Goal: Check status: Check status

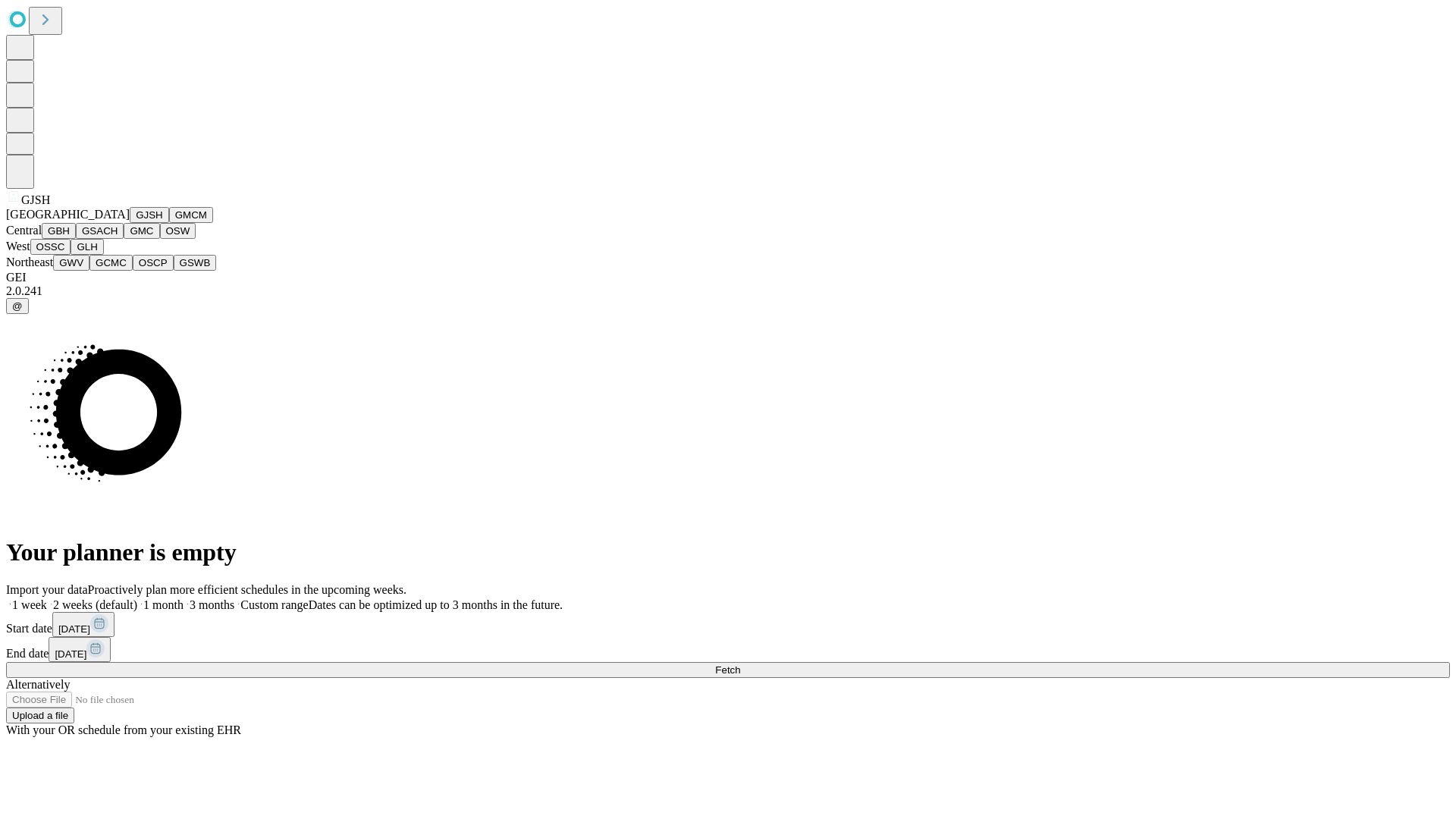
click at [130, 223] on button "GJSH" at bounding box center [149, 215] width 39 height 16
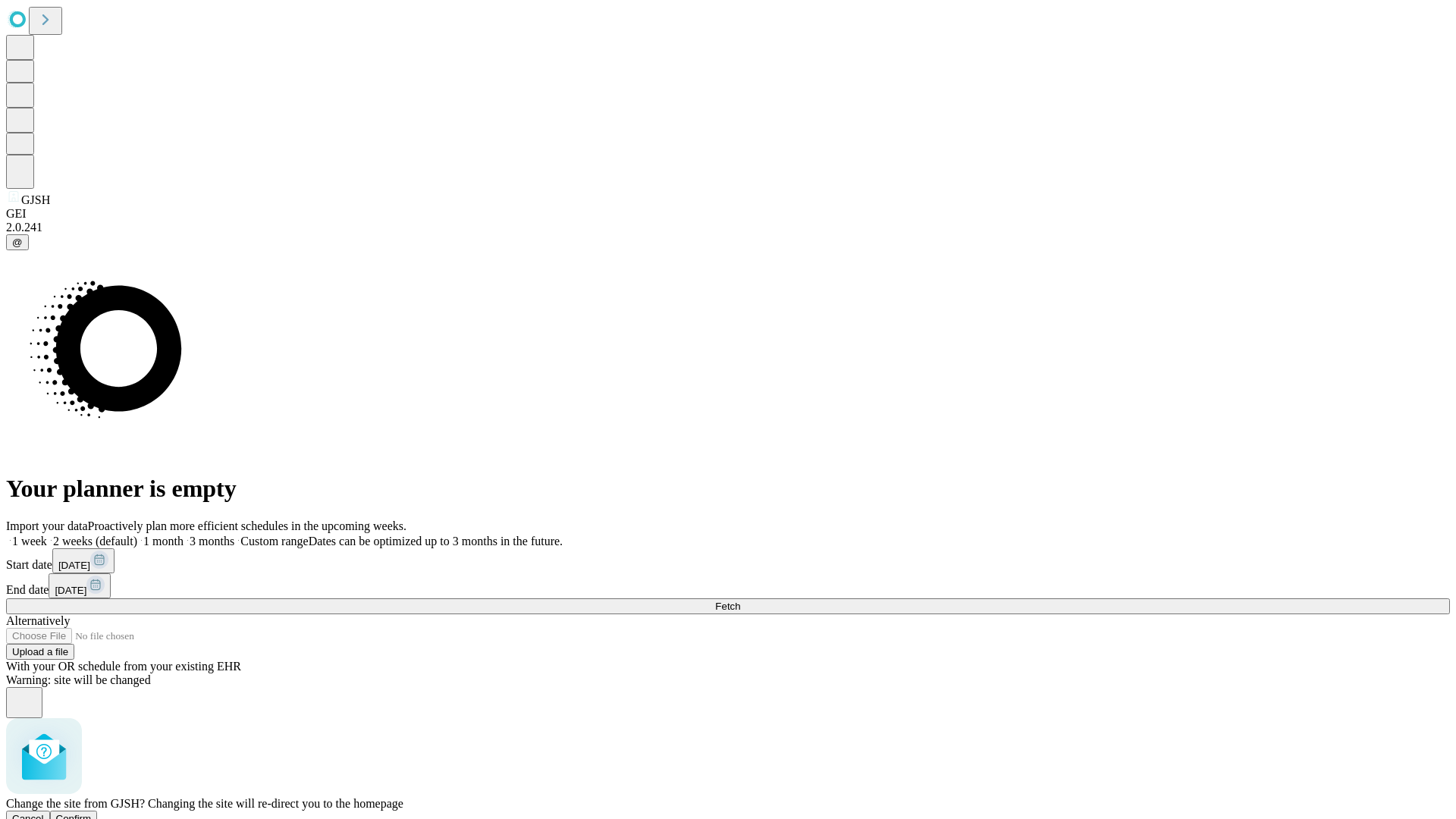
click at [92, 813] on span "Confirm" at bounding box center [74, 818] width 36 height 11
click at [183, 534] on label "1 month" at bounding box center [160, 540] width 46 height 13
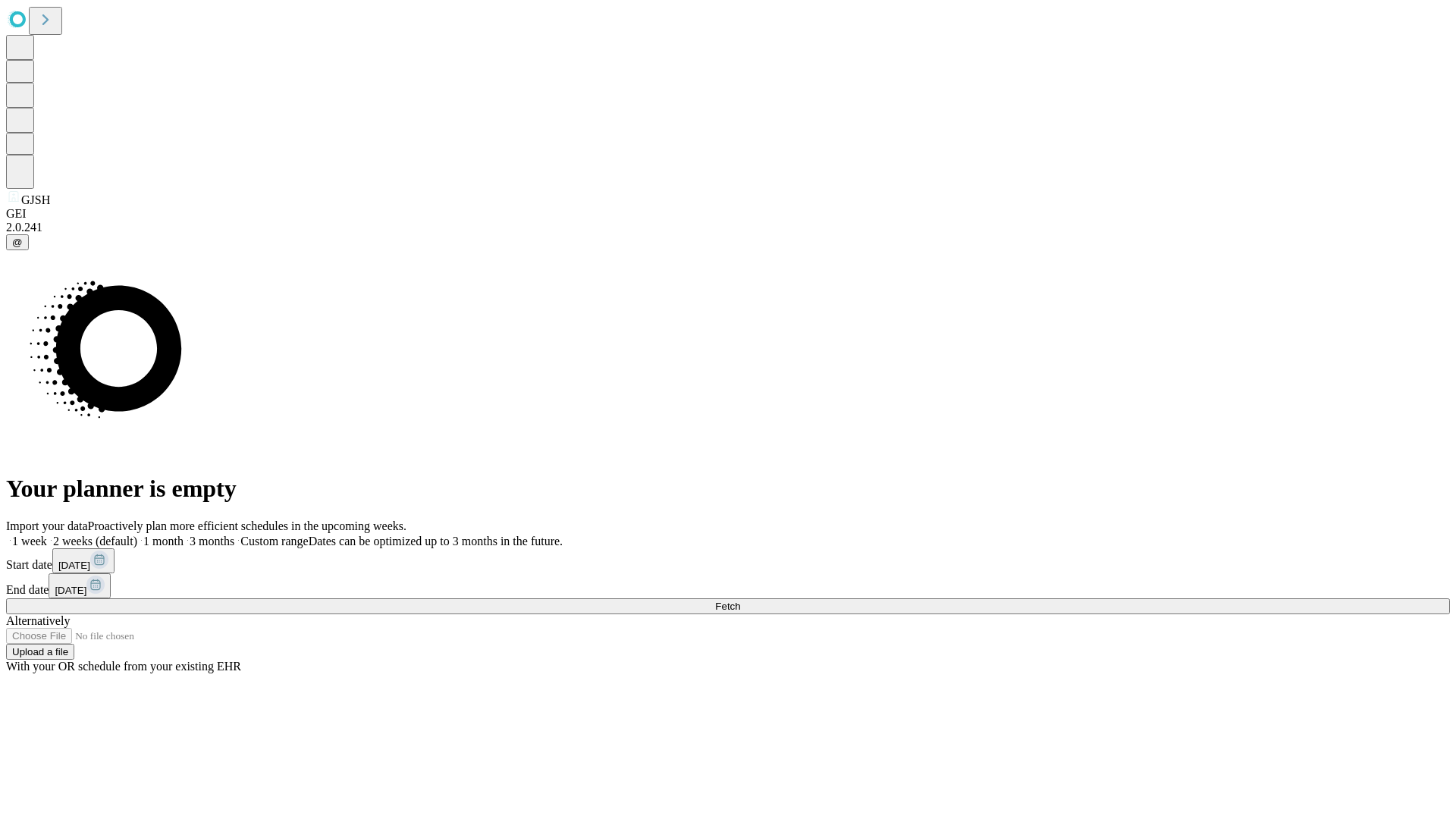
click at [740, 601] on span "Fetch" at bounding box center [727, 606] width 25 height 11
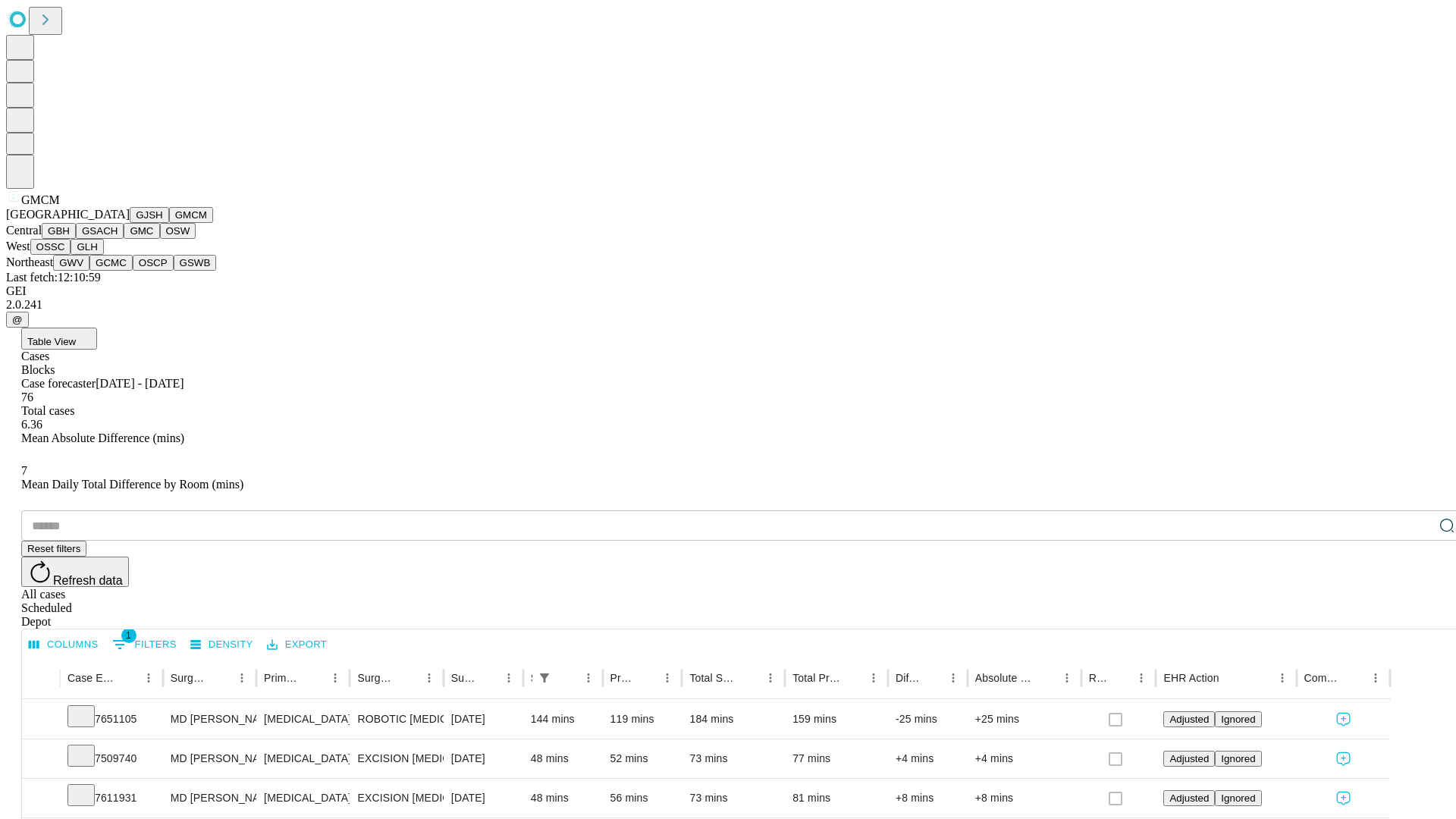
click at [75, 239] on button "GBH" at bounding box center [59, 231] width 34 height 16
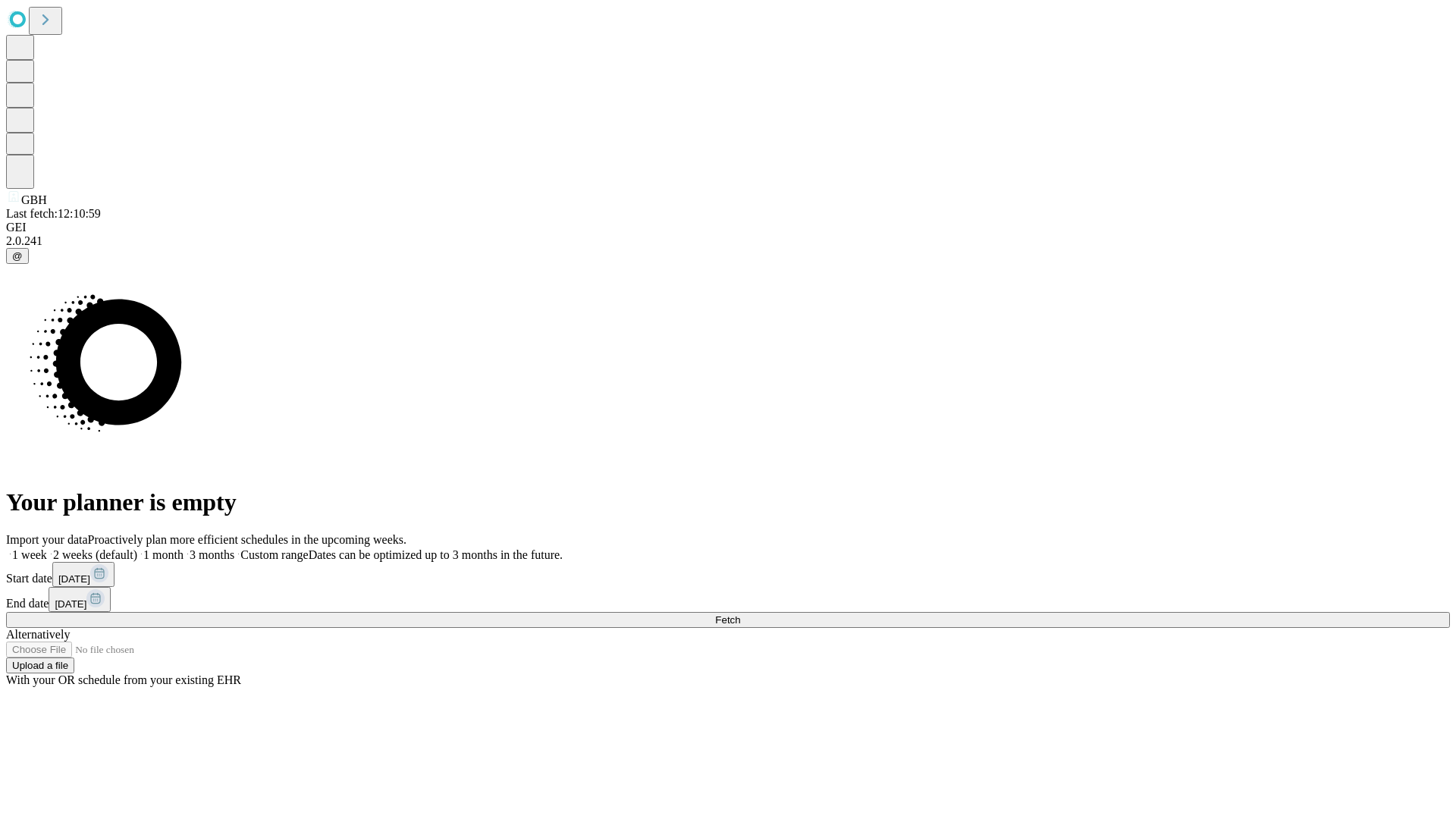
click at [183, 548] on label "1 month" at bounding box center [160, 554] width 46 height 13
click at [740, 614] on span "Fetch" at bounding box center [727, 619] width 25 height 11
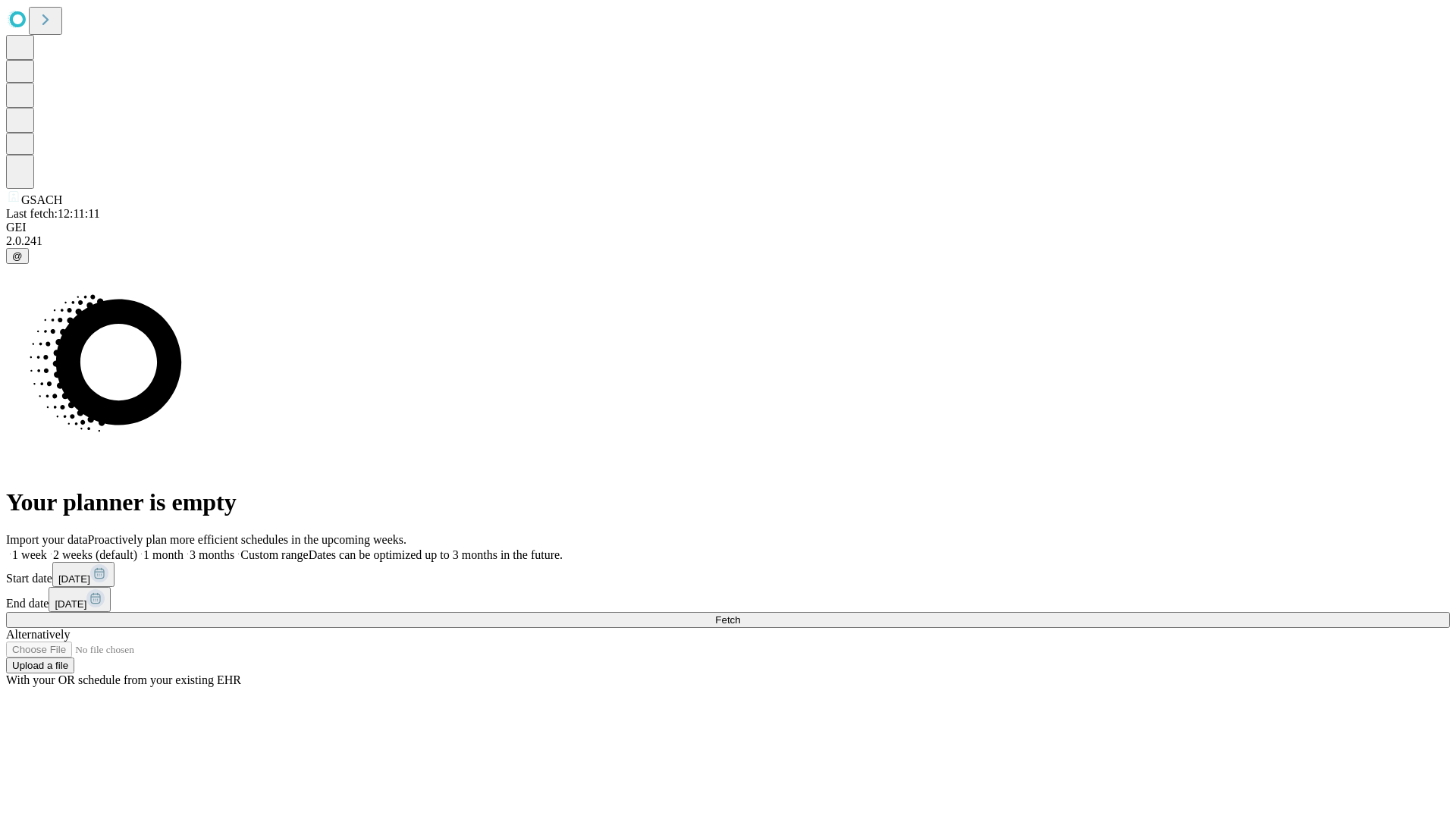
click at [183, 548] on label "1 month" at bounding box center [160, 554] width 46 height 13
click at [740, 614] on span "Fetch" at bounding box center [727, 619] width 25 height 11
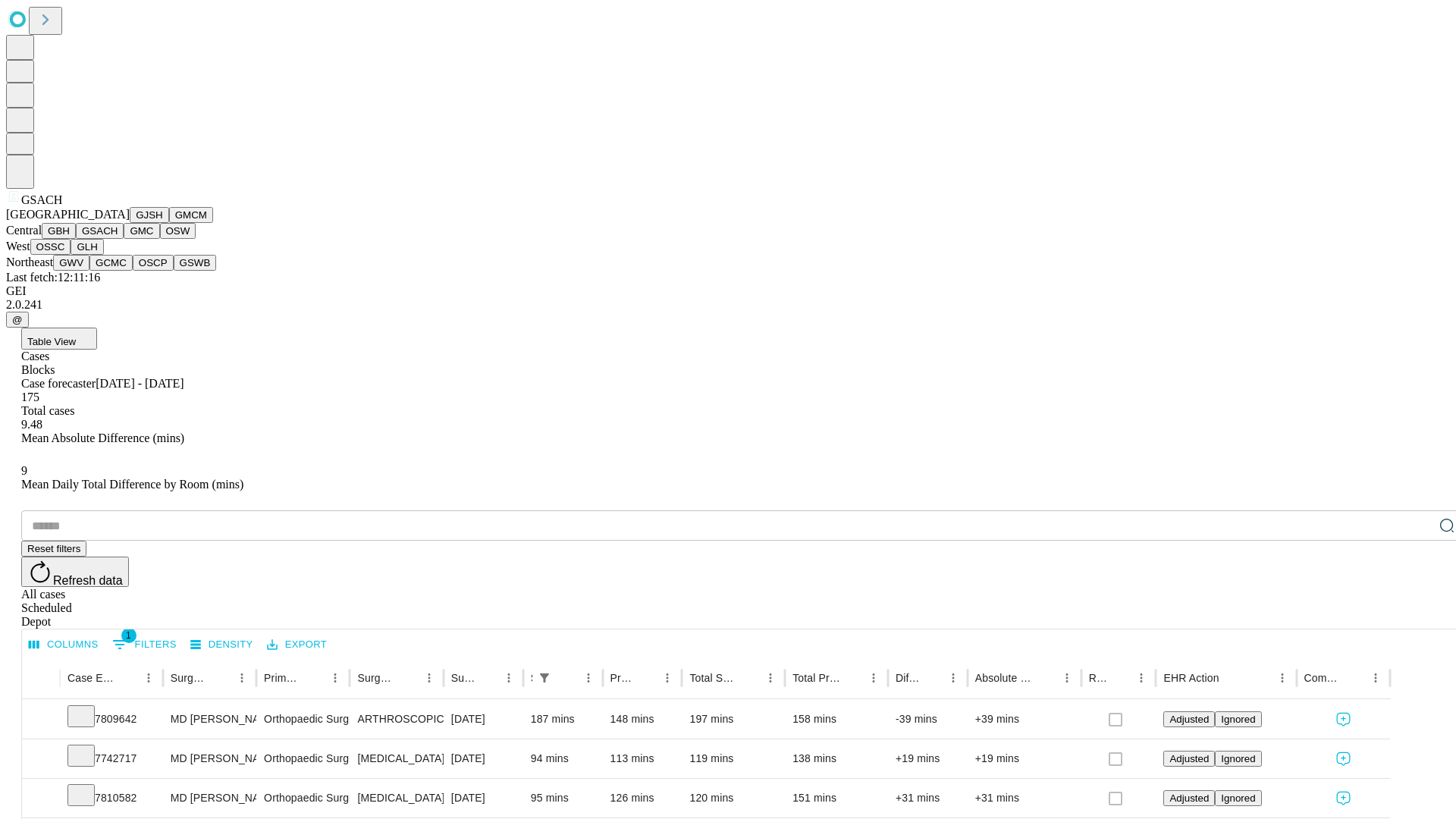
click at [124, 239] on button "GMC" at bounding box center [141, 231] width 36 height 16
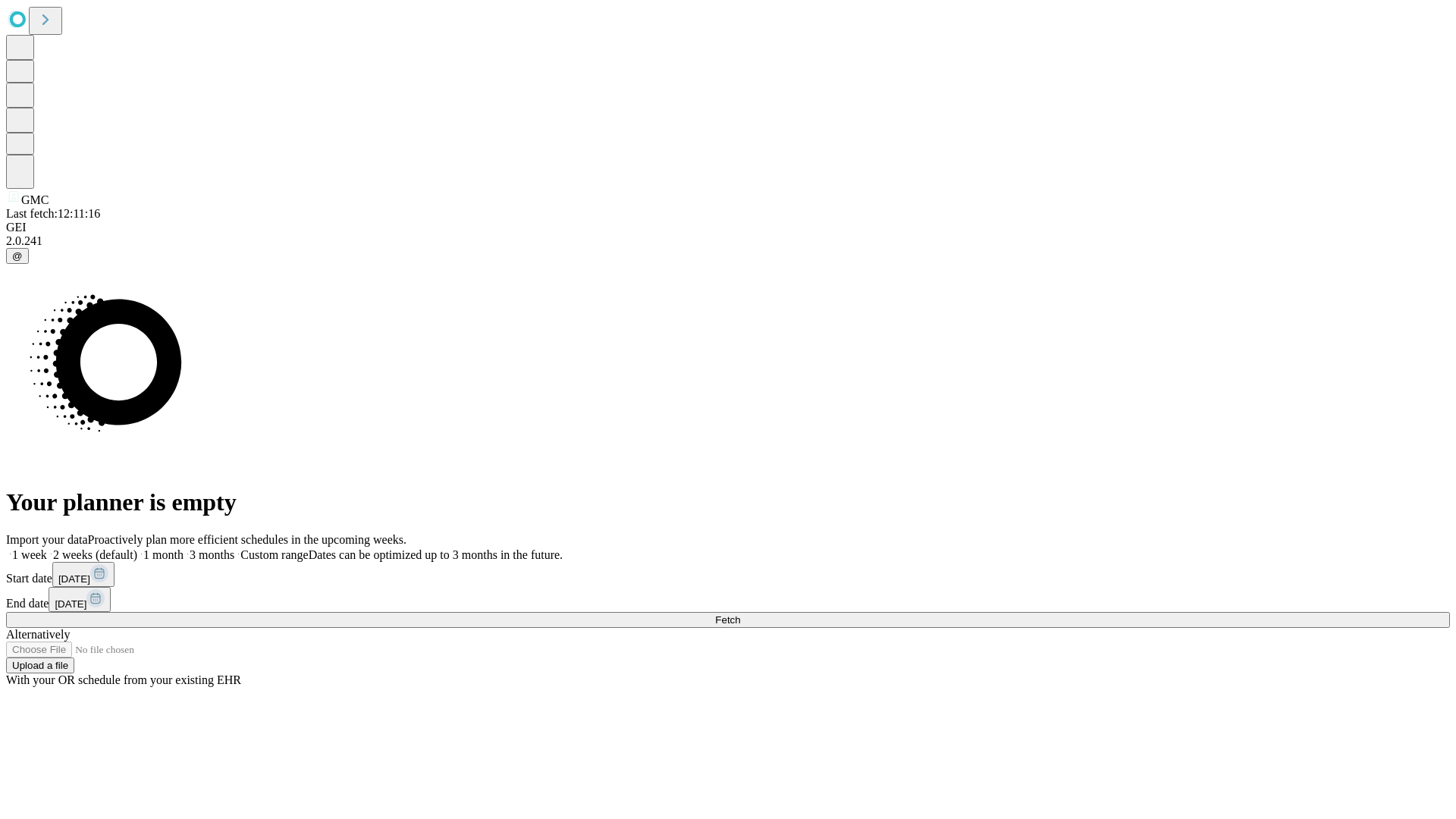
click at [183, 548] on label "1 month" at bounding box center [160, 554] width 46 height 13
click at [740, 614] on span "Fetch" at bounding box center [727, 619] width 25 height 11
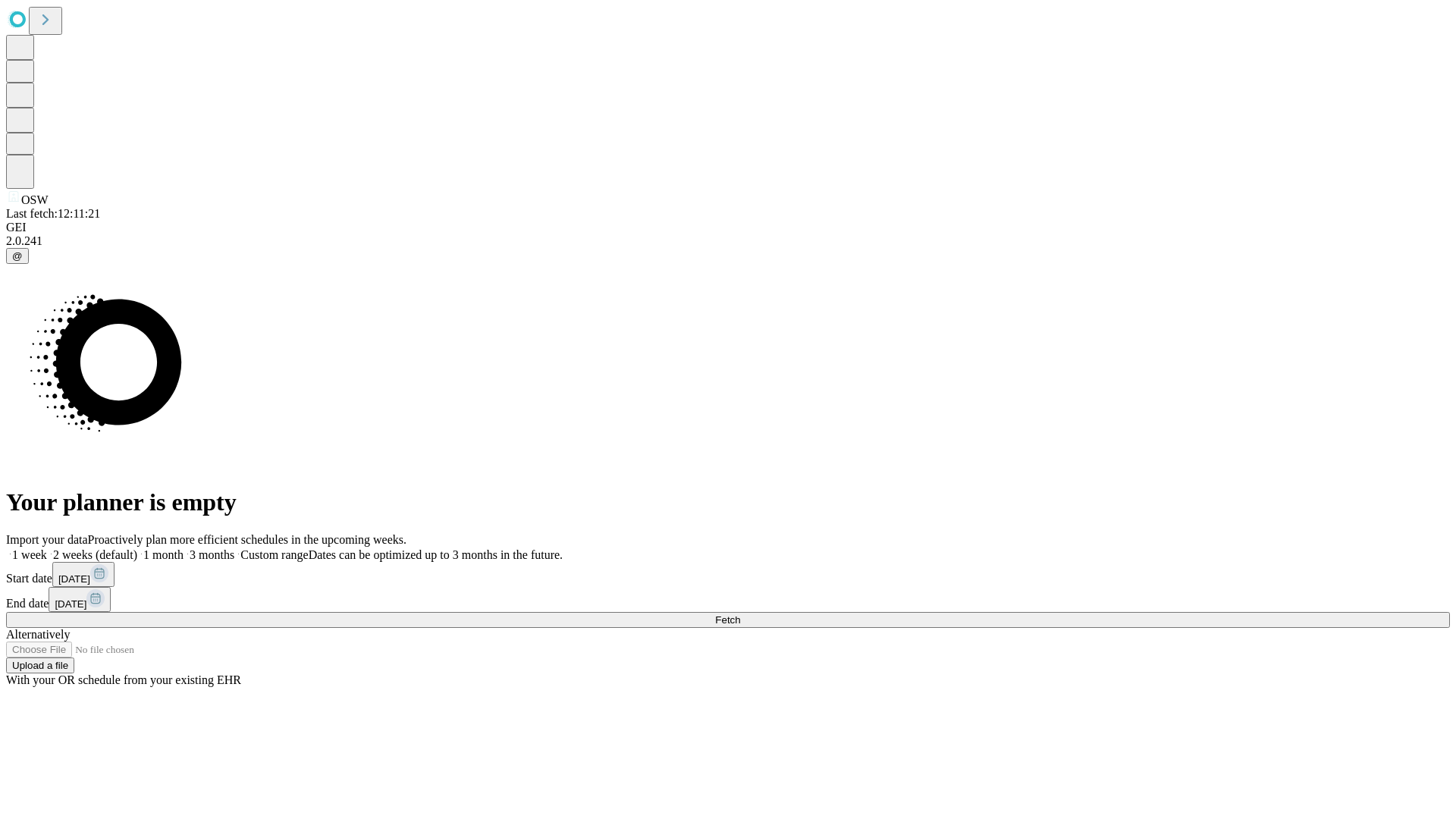
click at [183, 548] on label "1 month" at bounding box center [160, 554] width 46 height 13
click at [740, 614] on span "Fetch" at bounding box center [727, 619] width 25 height 11
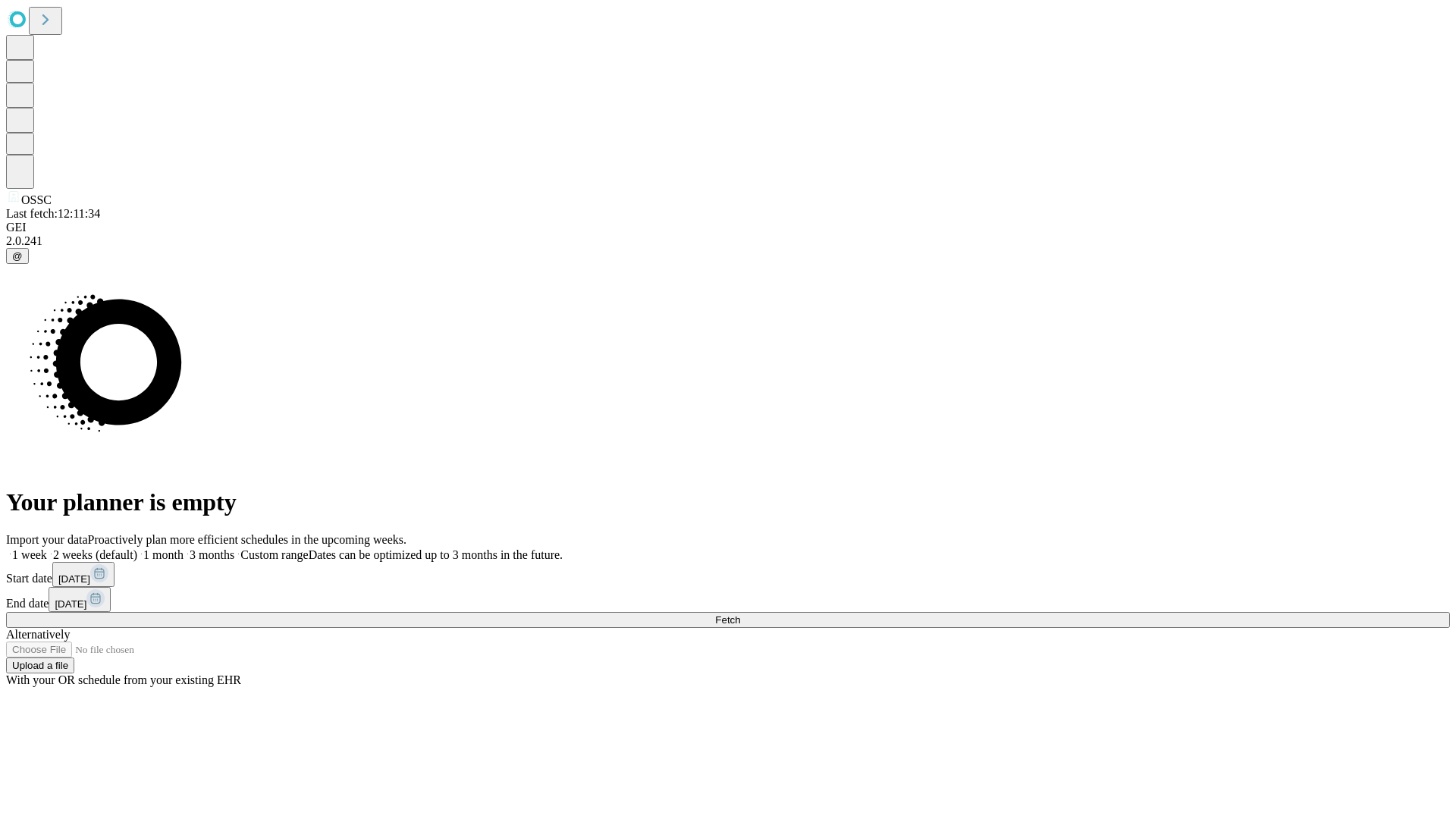
click at [183, 548] on label "1 month" at bounding box center [160, 554] width 46 height 13
click at [740, 614] on span "Fetch" at bounding box center [727, 619] width 25 height 11
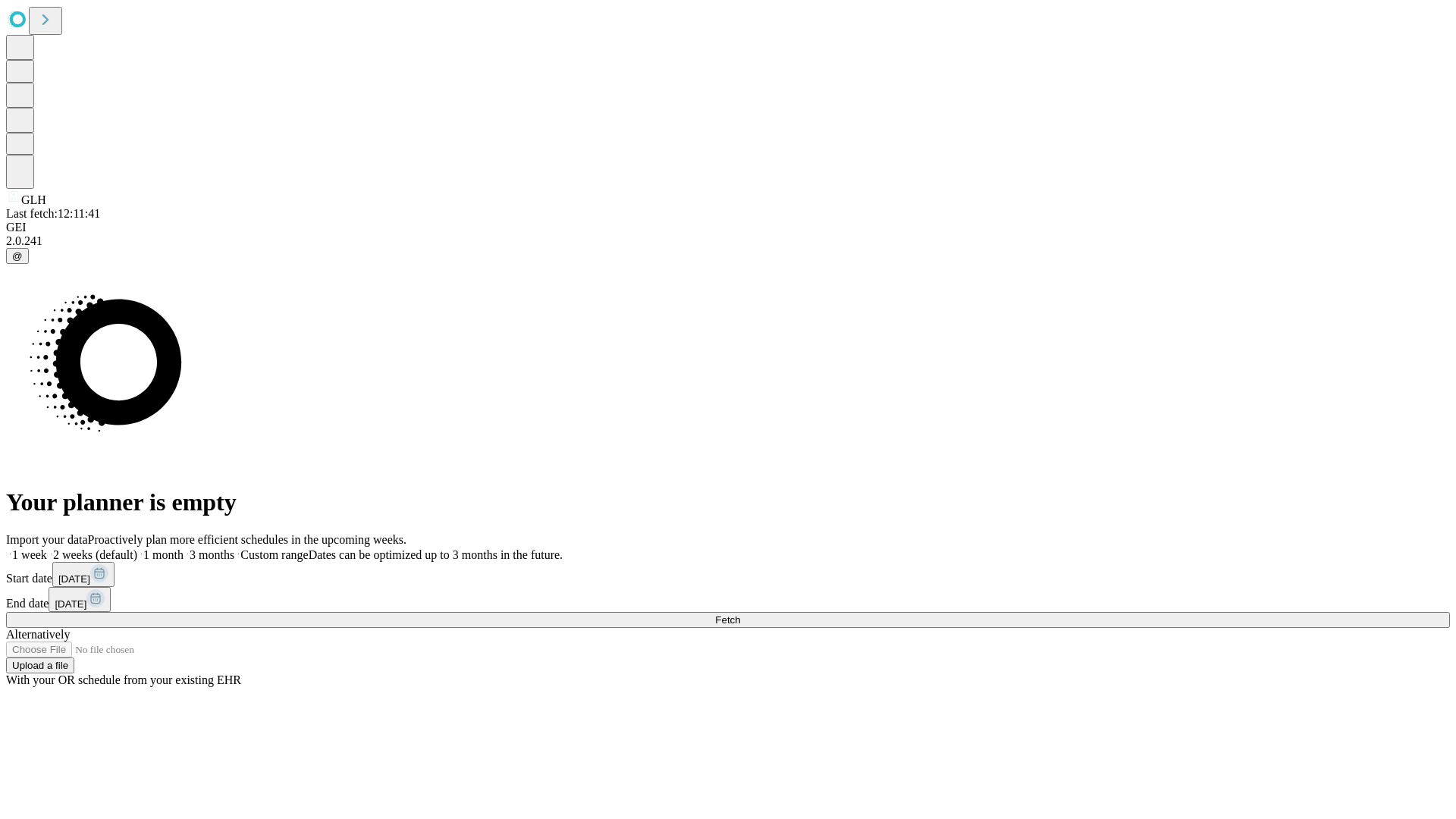
click at [183, 548] on label "1 month" at bounding box center [160, 554] width 46 height 13
click at [740, 614] on span "Fetch" at bounding box center [727, 619] width 25 height 11
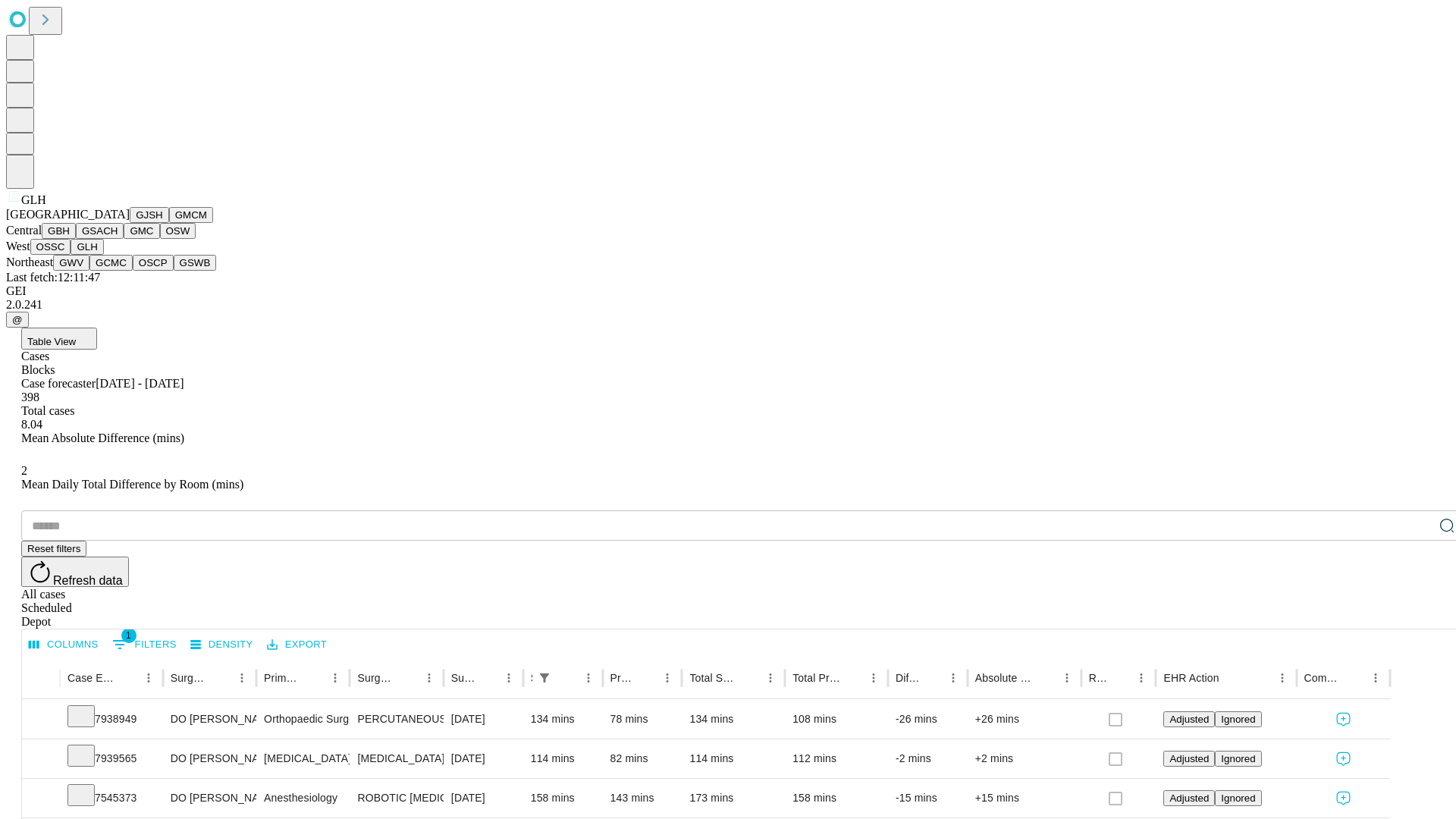
click at [89, 271] on button "GWV" at bounding box center [71, 262] width 36 height 16
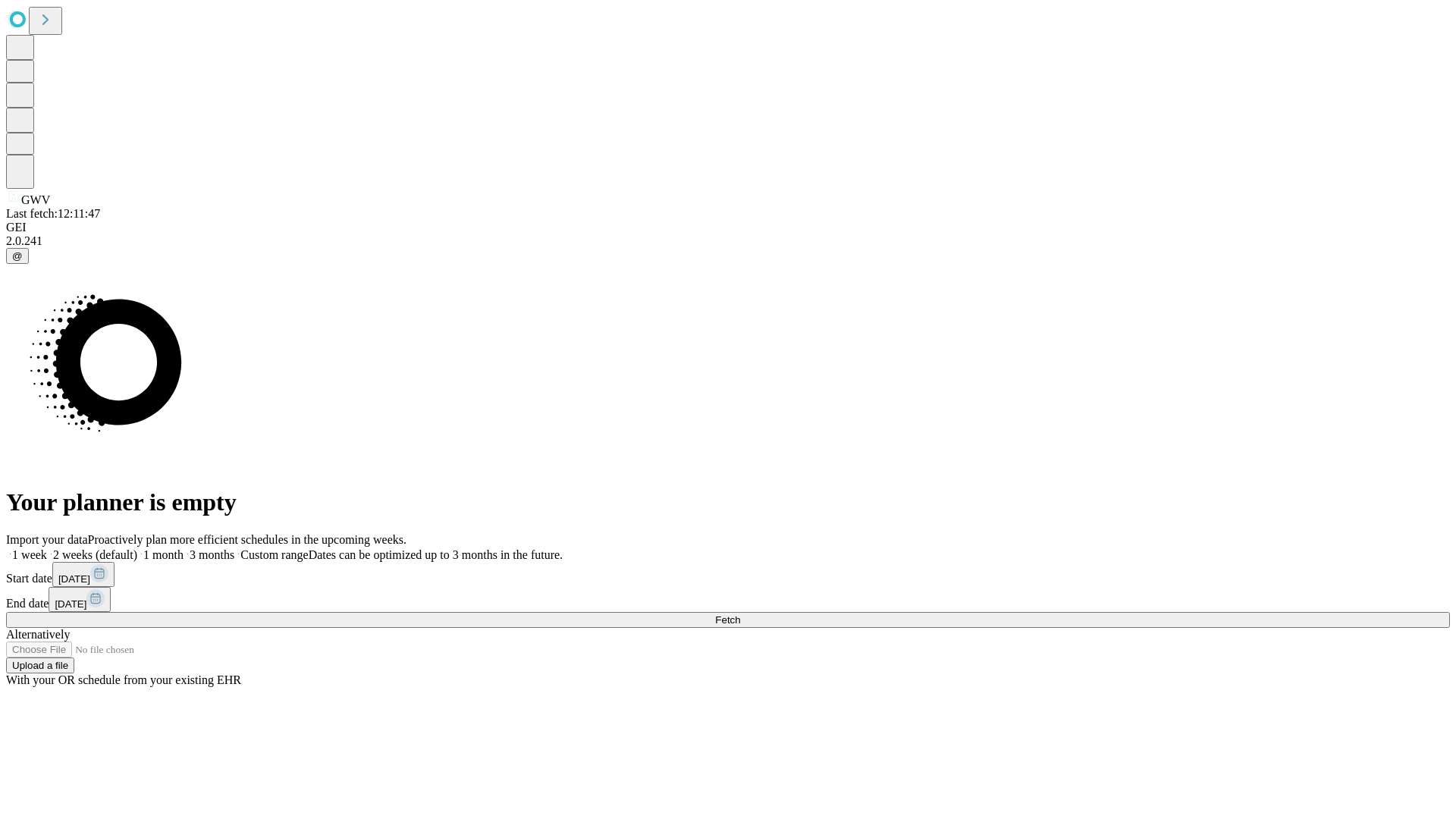
click at [740, 614] on span "Fetch" at bounding box center [727, 619] width 25 height 11
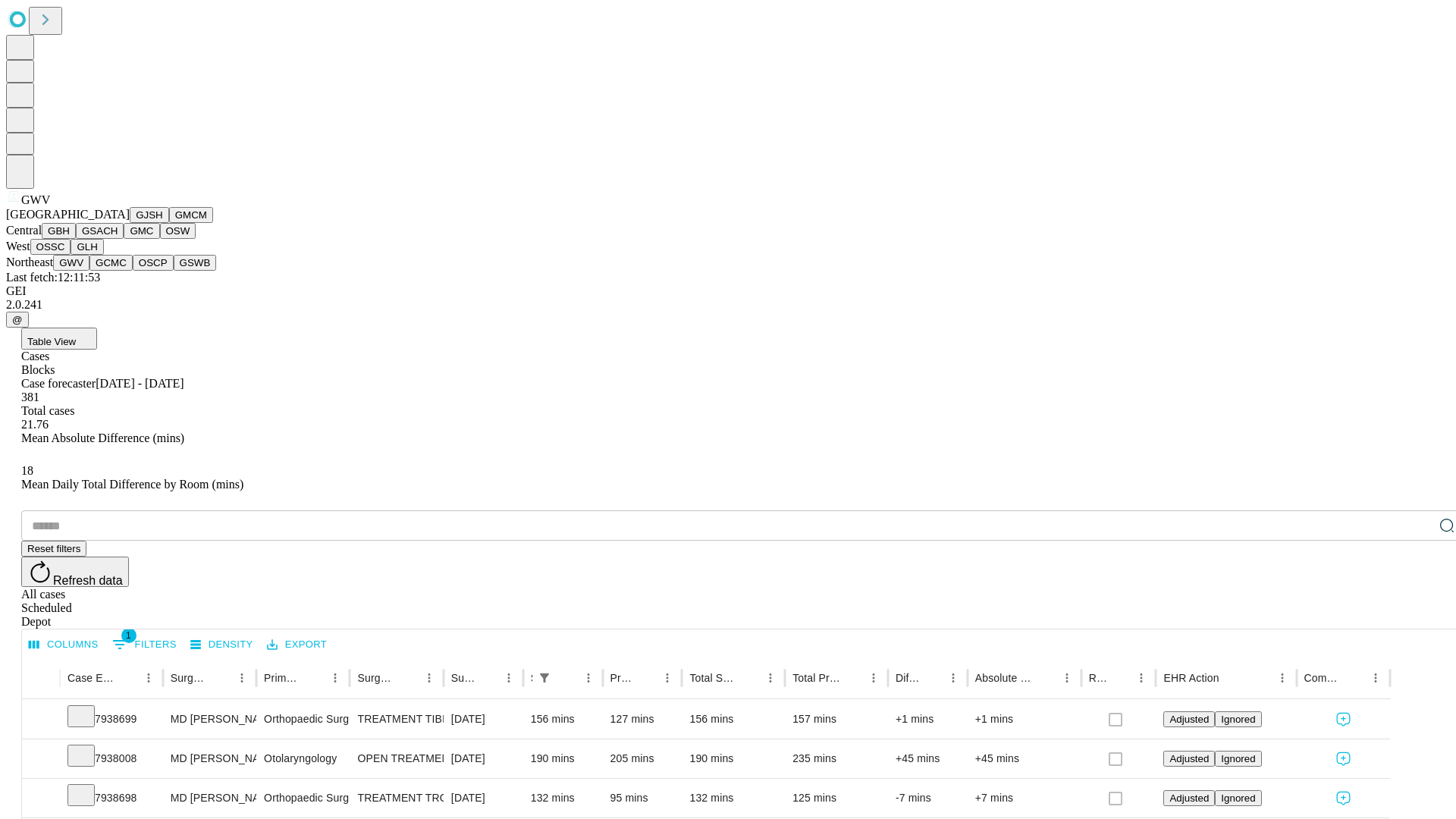
click at [118, 271] on button "GCMC" at bounding box center [111, 262] width 43 height 16
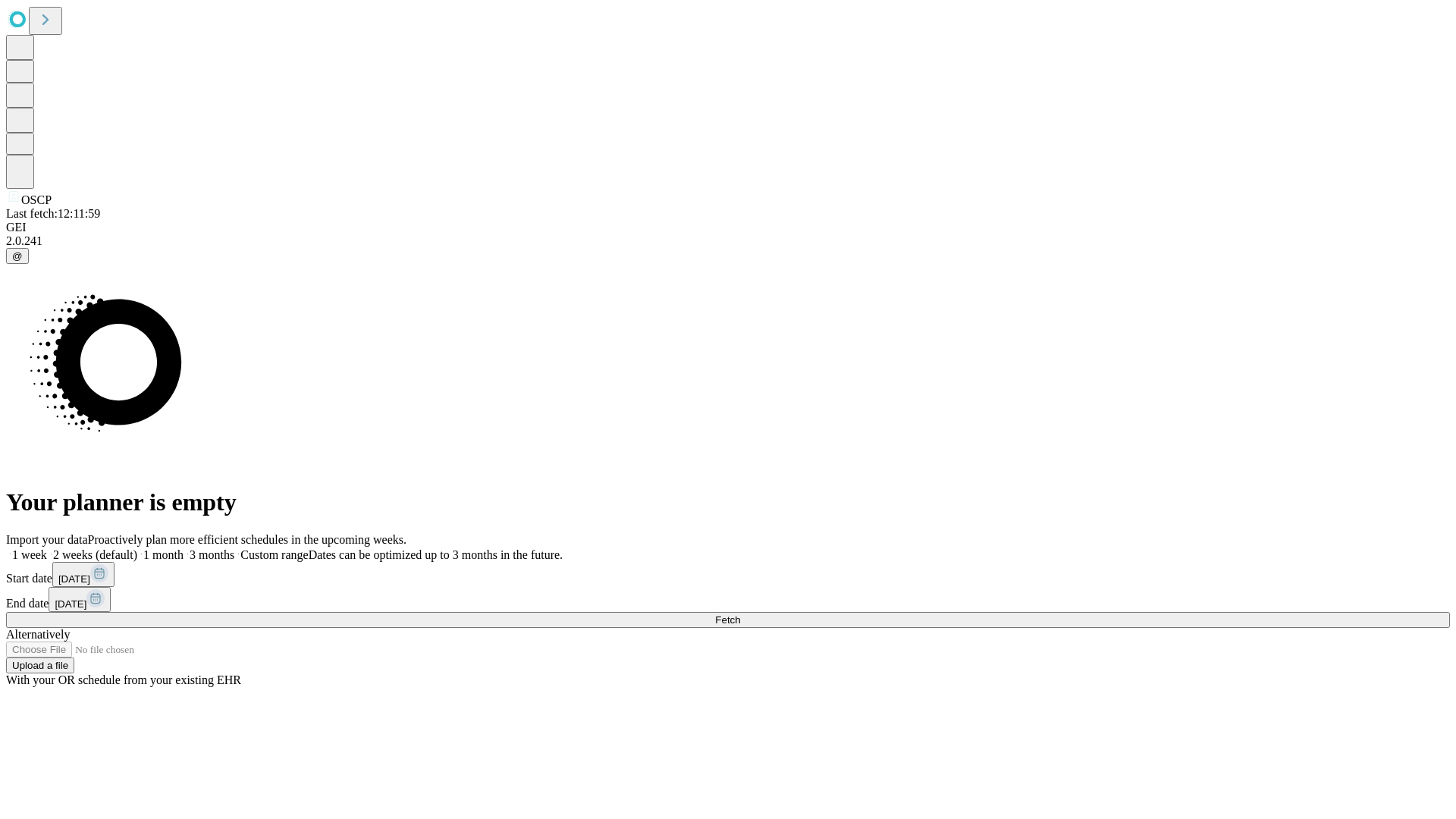
click at [183, 548] on label "1 month" at bounding box center [160, 554] width 46 height 13
click at [740, 614] on span "Fetch" at bounding box center [727, 619] width 25 height 11
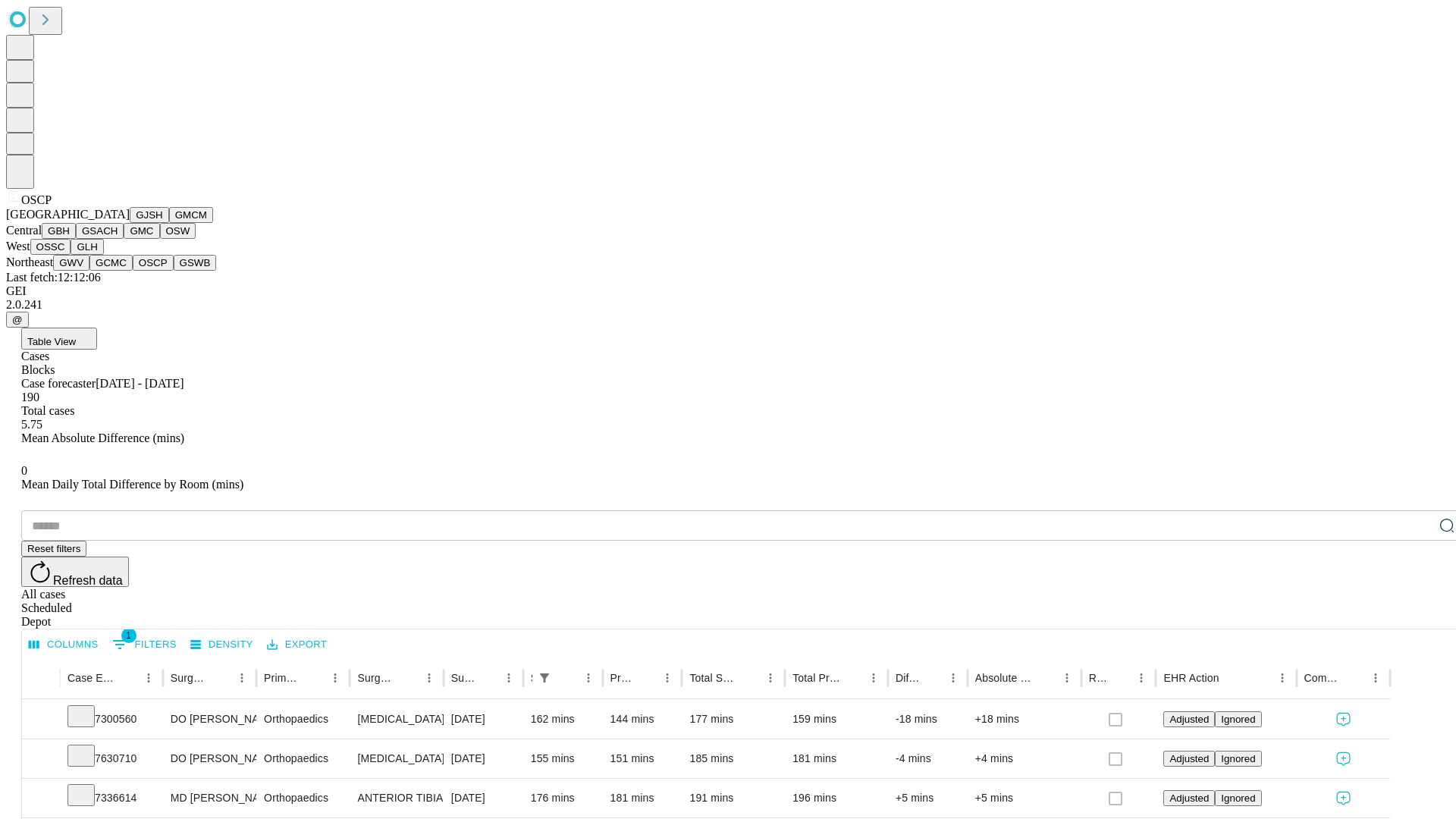
click at [174, 271] on button "GSWB" at bounding box center [195, 262] width 43 height 16
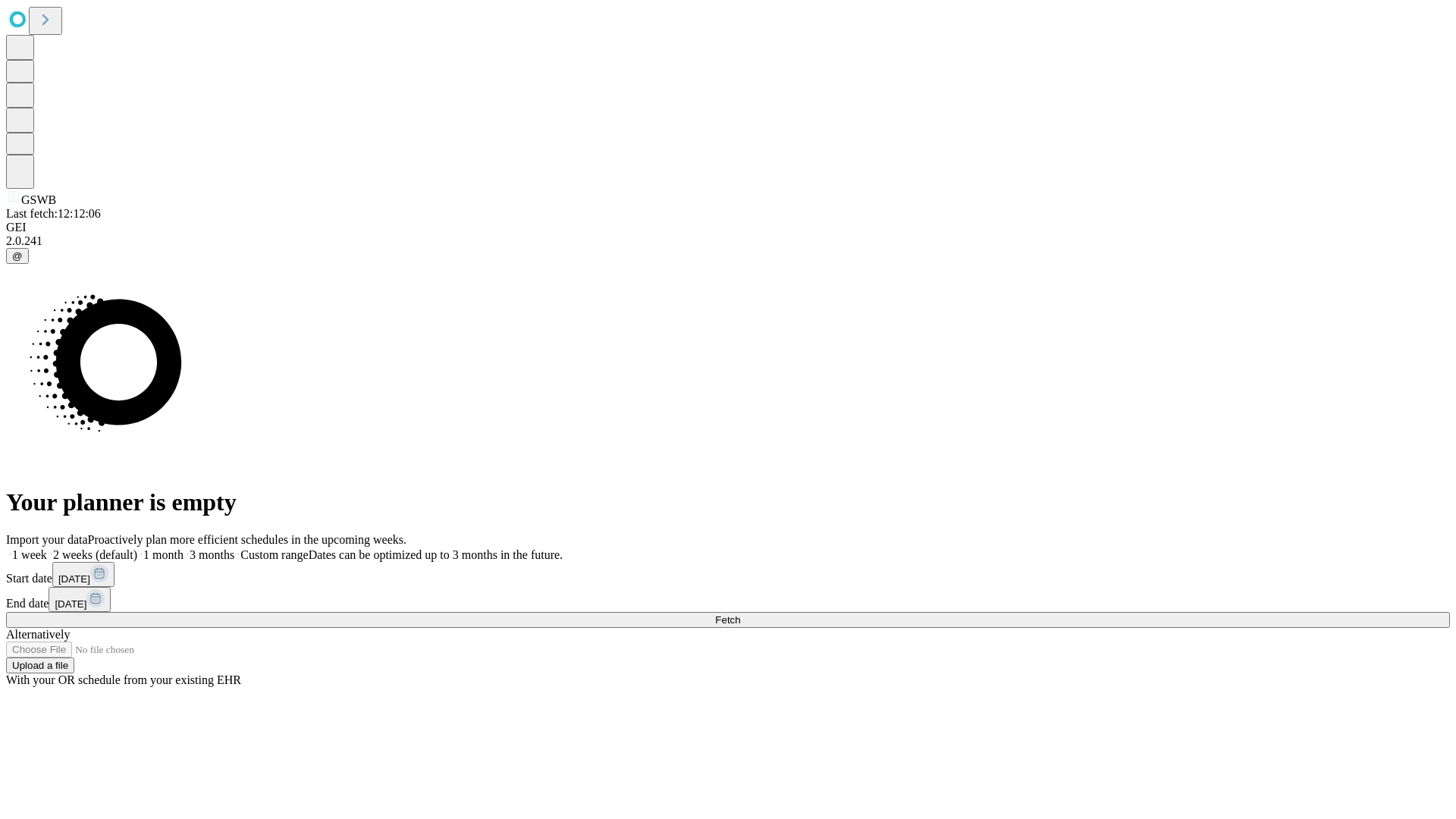
click at [183, 548] on label "1 month" at bounding box center [160, 554] width 46 height 13
click at [740, 614] on span "Fetch" at bounding box center [727, 619] width 25 height 11
